Goal: Task Accomplishment & Management: Complete application form

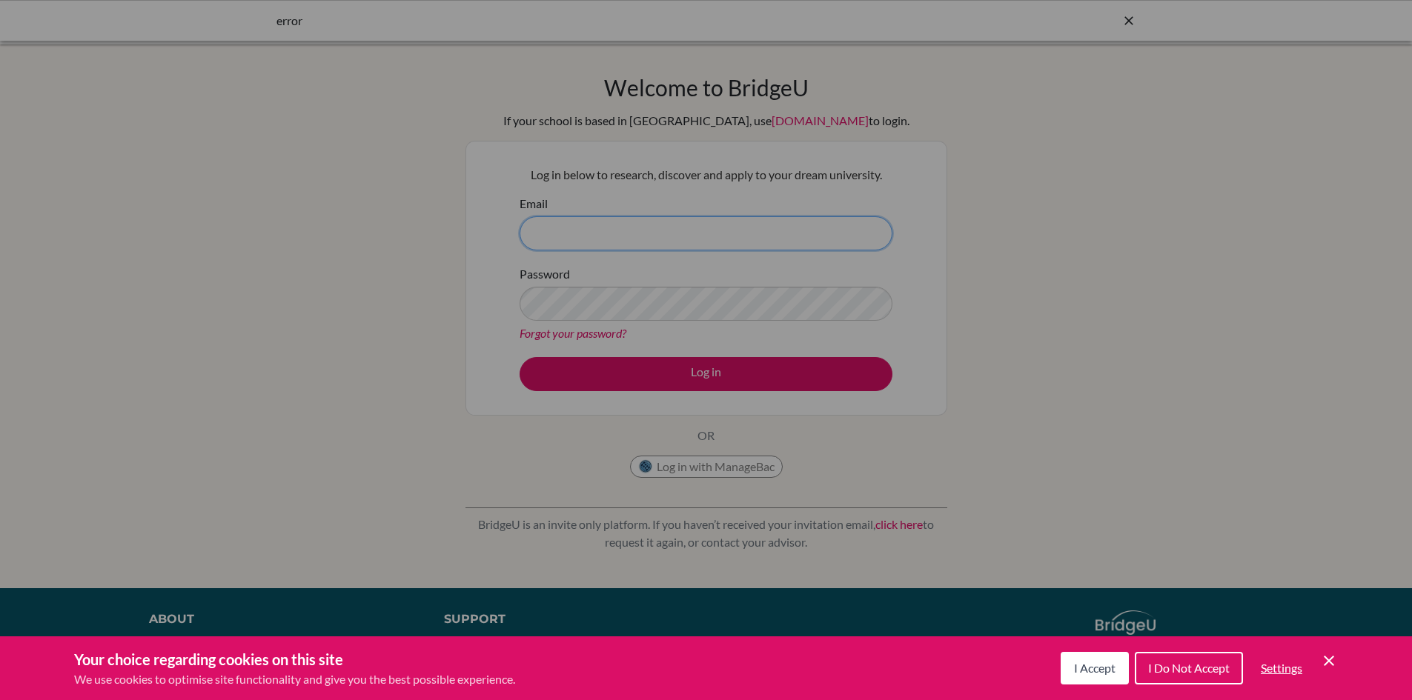
type input "[EMAIL_ADDRESS][DOMAIN_NAME]"
click at [620, 370] on div "Cookie Preferences" at bounding box center [706, 350] width 1412 height 700
click at [1101, 672] on span "I Accept" at bounding box center [1094, 668] width 41 height 14
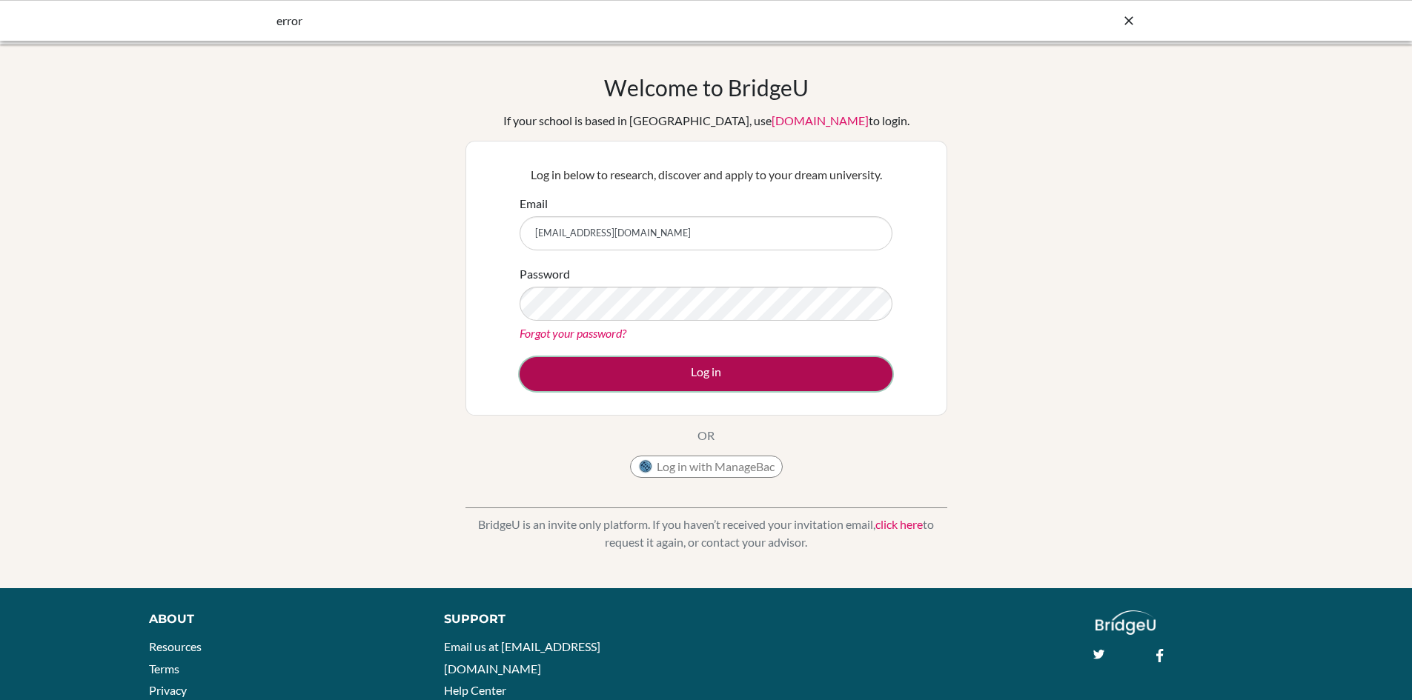
drag, startPoint x: 631, startPoint y: 380, endPoint x: 645, endPoint y: 380, distance: 14.8
click at [631, 380] on button "Log in" at bounding box center [705, 374] width 373 height 34
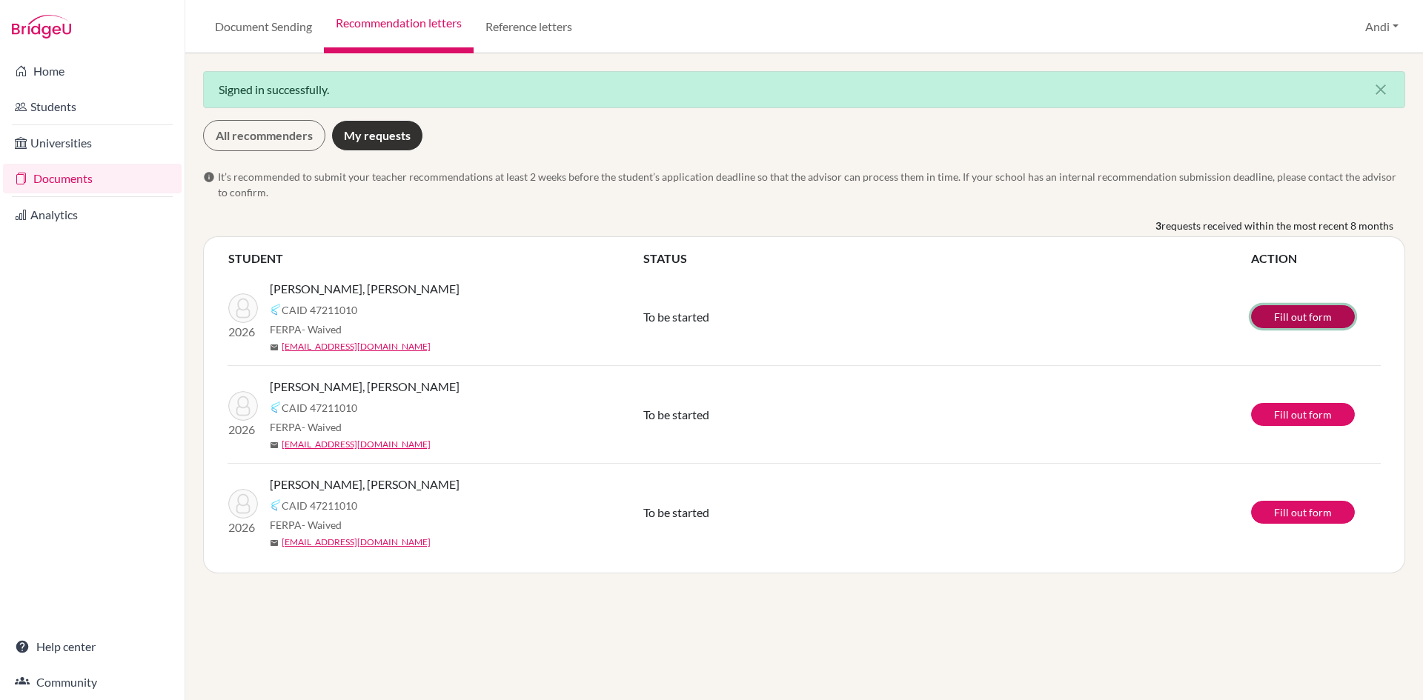
click at [1289, 315] on link "Fill out form" at bounding box center [1303, 316] width 104 height 23
